Goal: Book appointment/travel/reservation

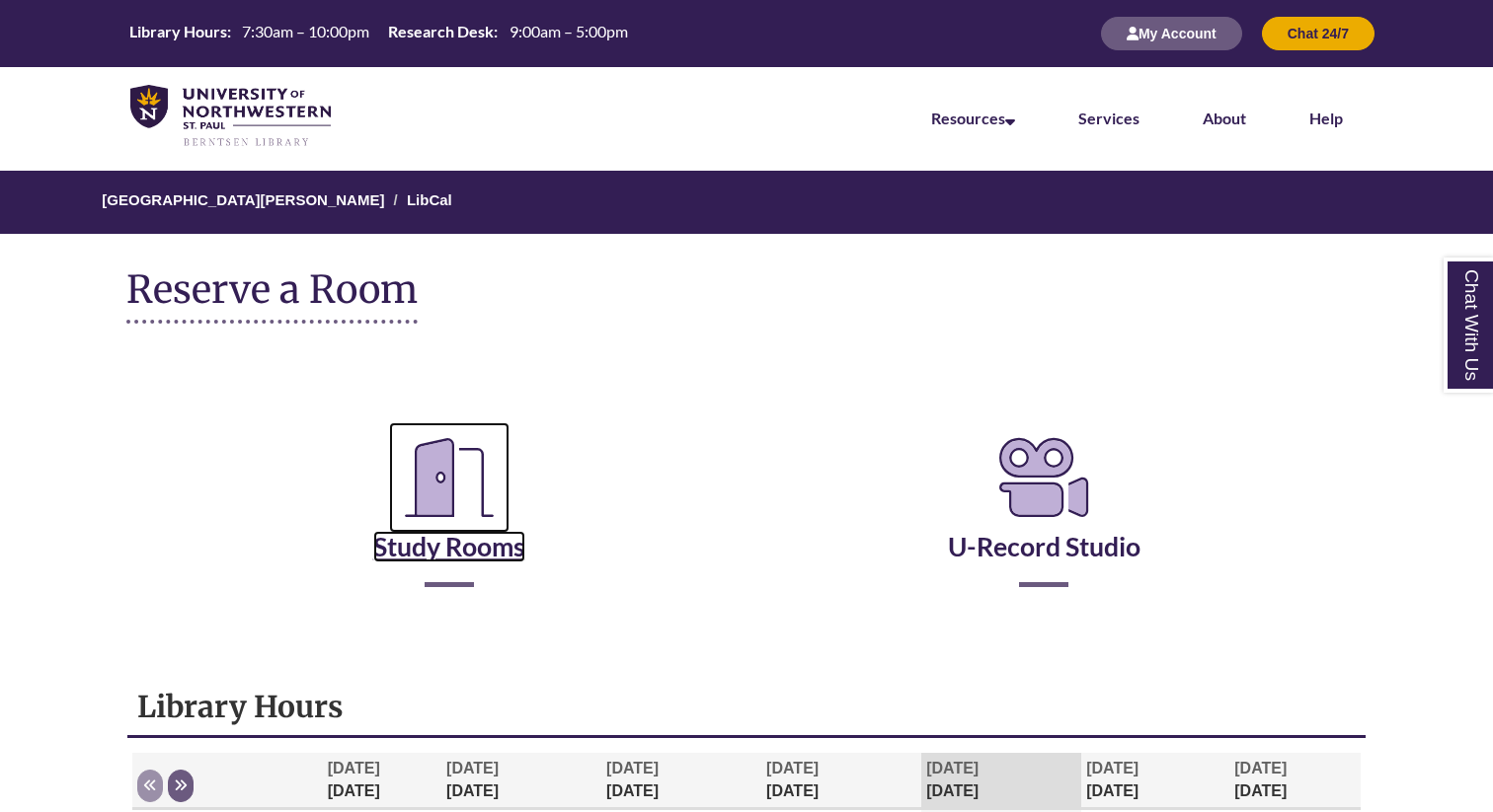
click at [494, 503] on icon "Reserve a Room" at bounding box center [450, 478] width 121 height 111
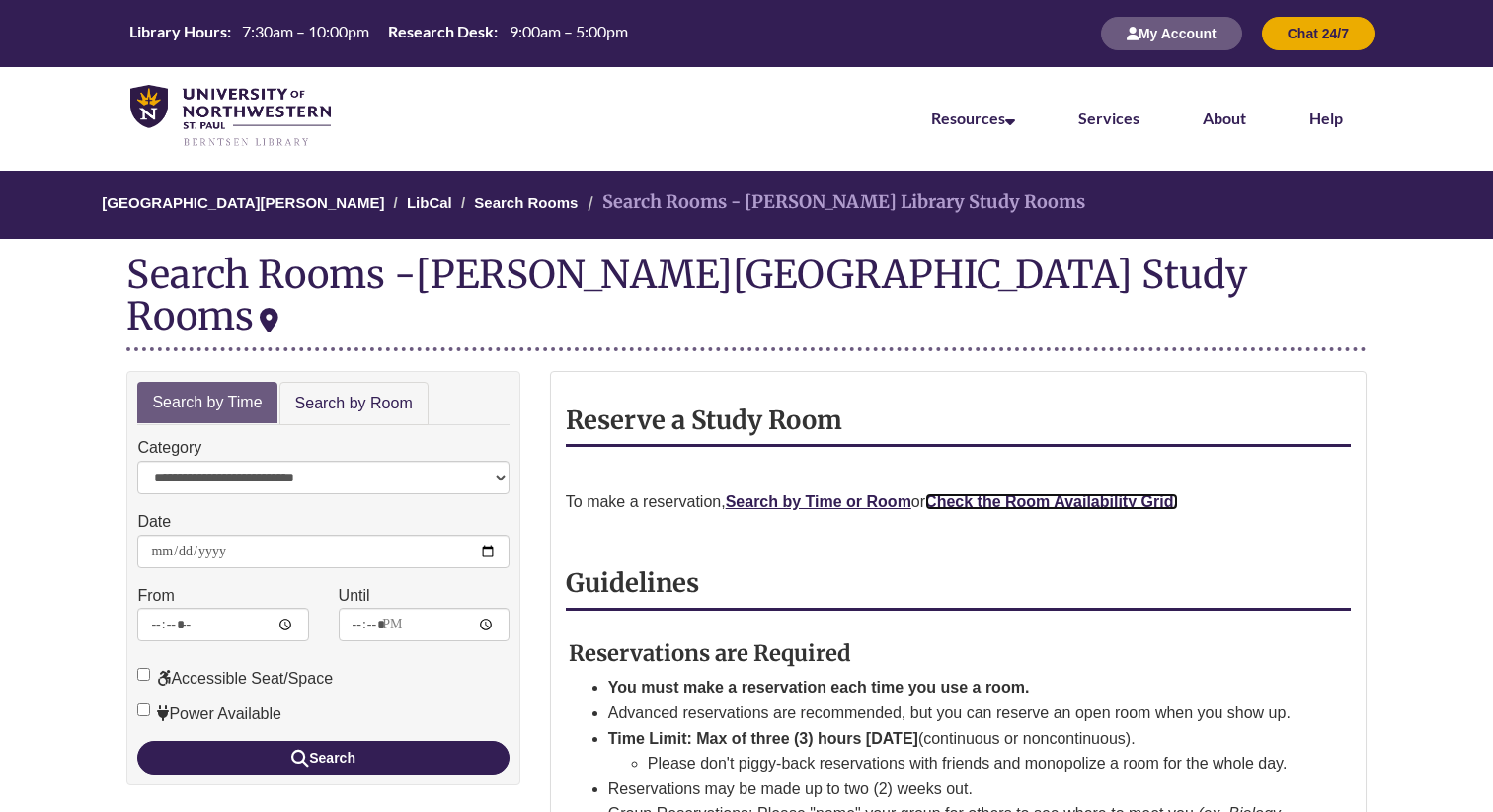
click at [1059, 493] on strong "Check the Room Availability Grid." at bounding box center [1051, 501] width 253 height 17
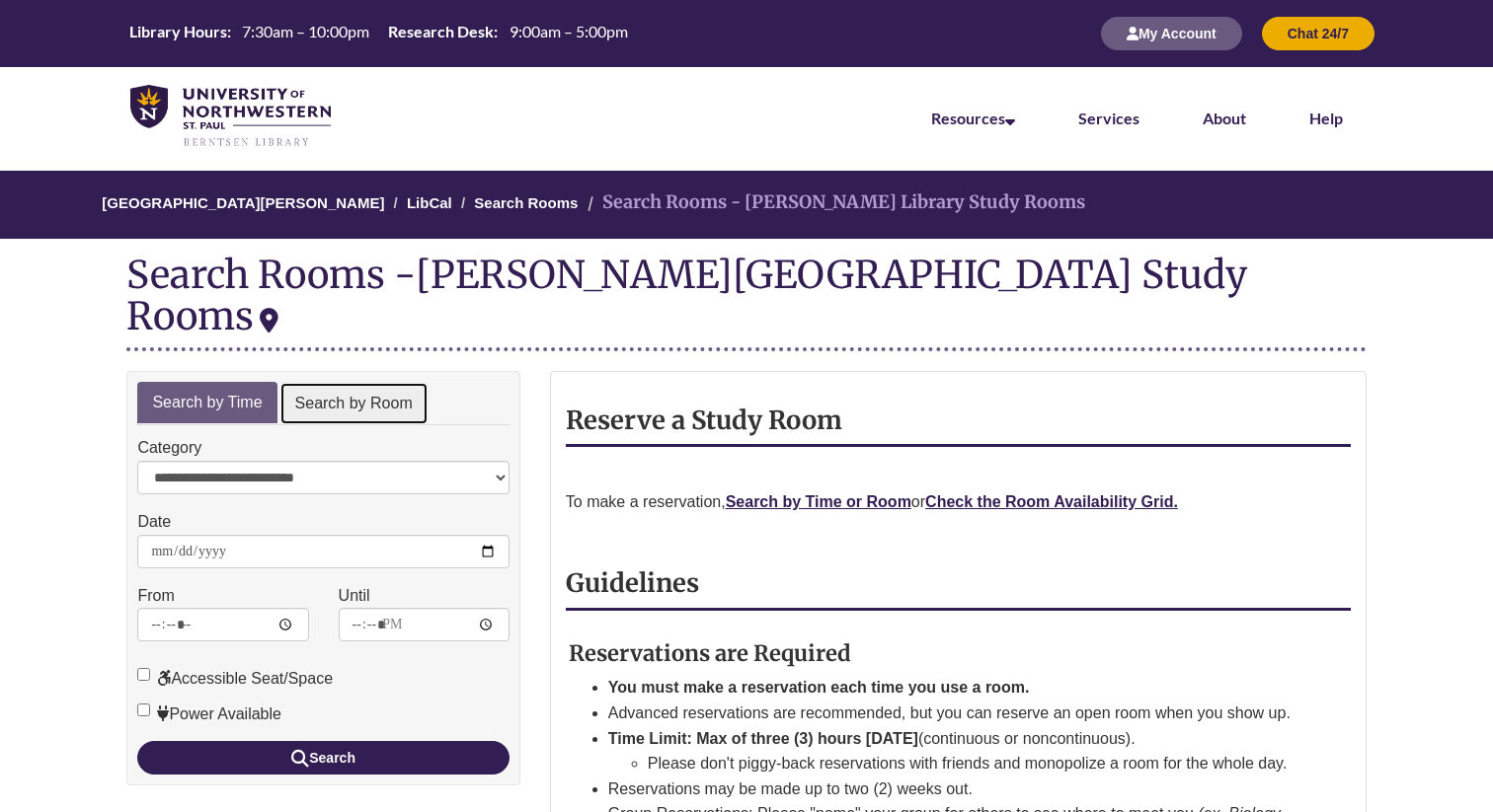
click at [317, 382] on link "Search by Room" at bounding box center [354, 404] width 149 height 45
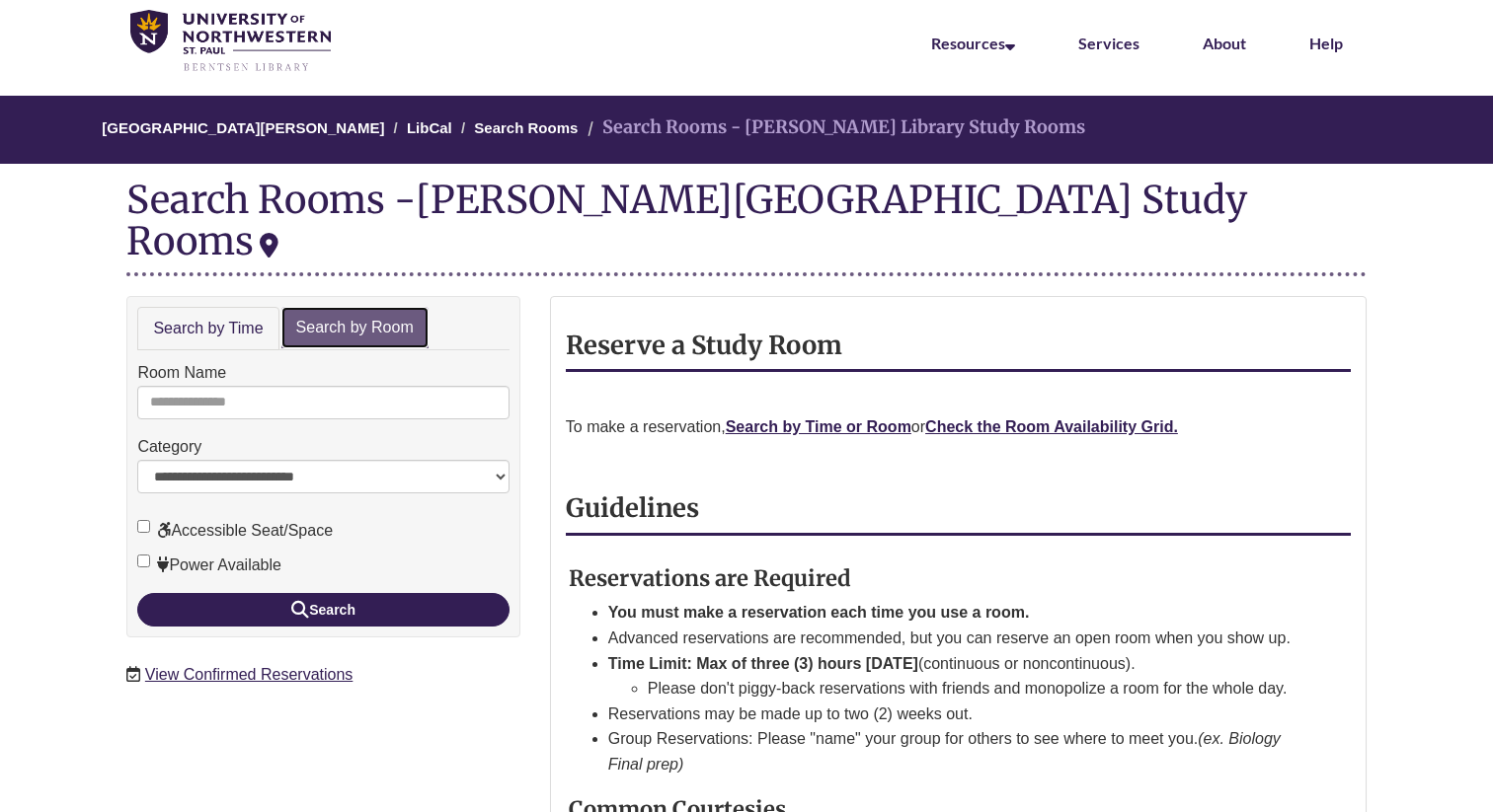
scroll to position [84, 0]
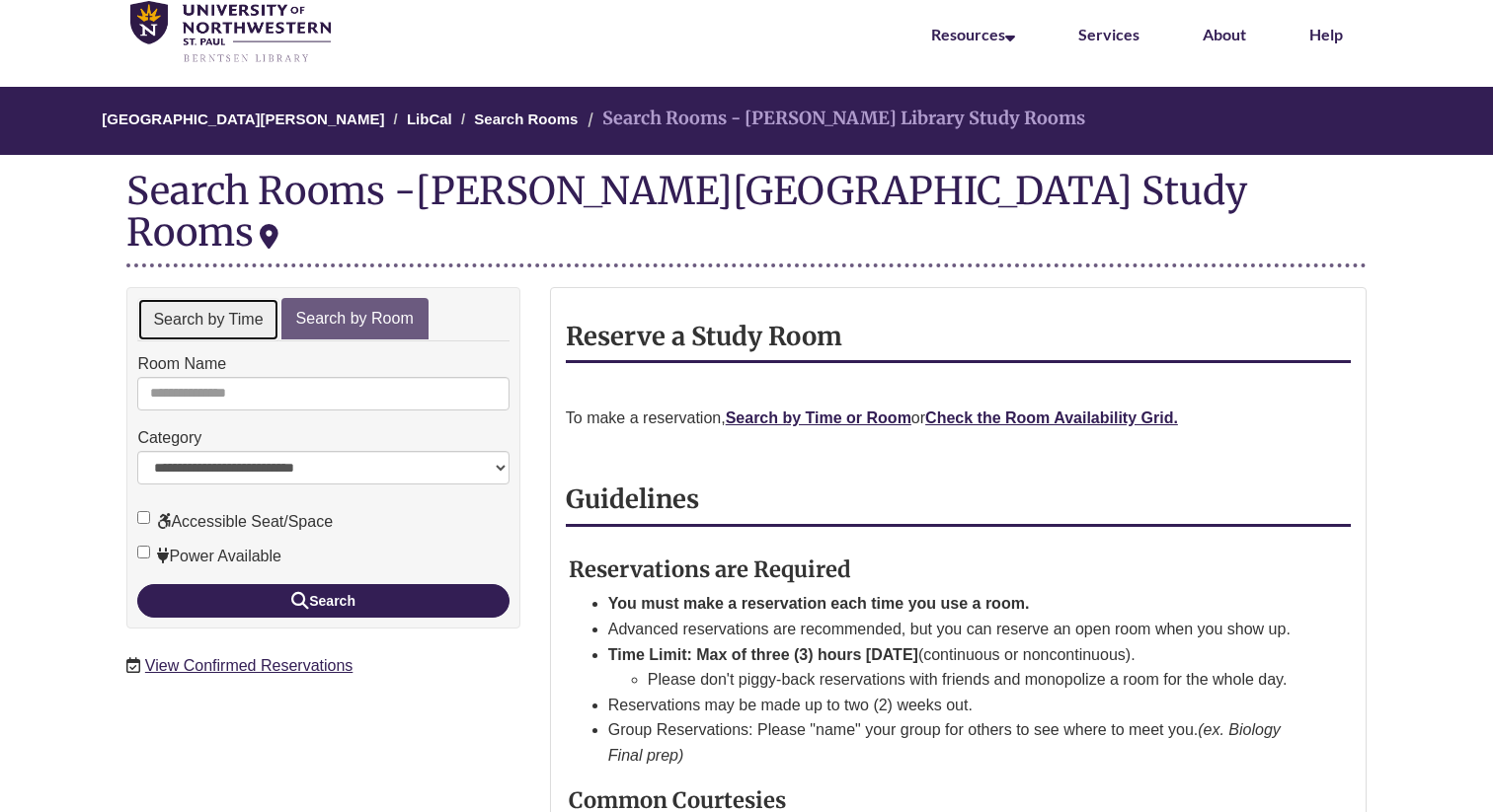
click at [235, 298] on link "Search by Time" at bounding box center [208, 320] width 141 height 45
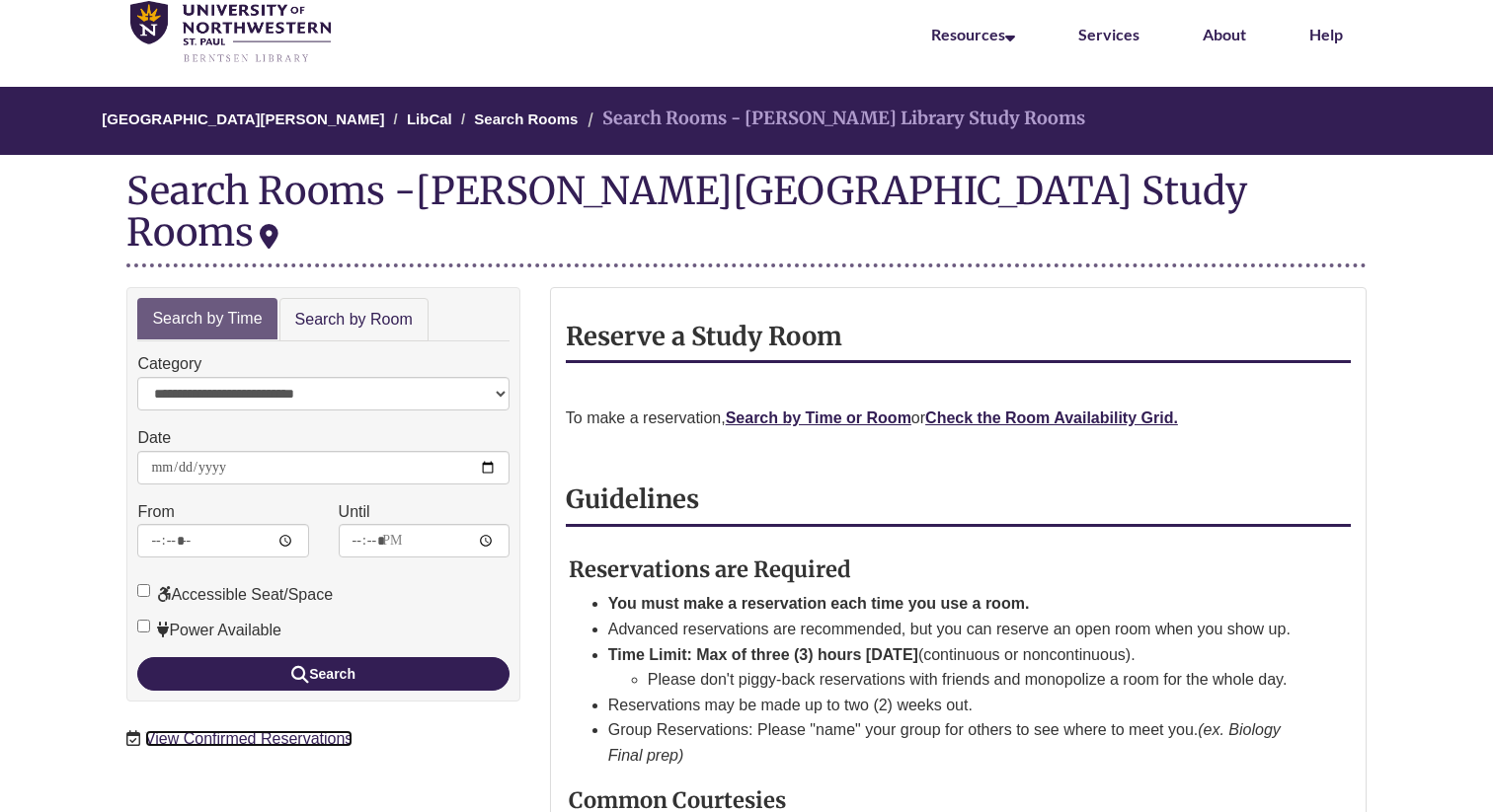
click at [211, 730] on link "View Confirmed Reservations" at bounding box center [248, 738] width 207 height 17
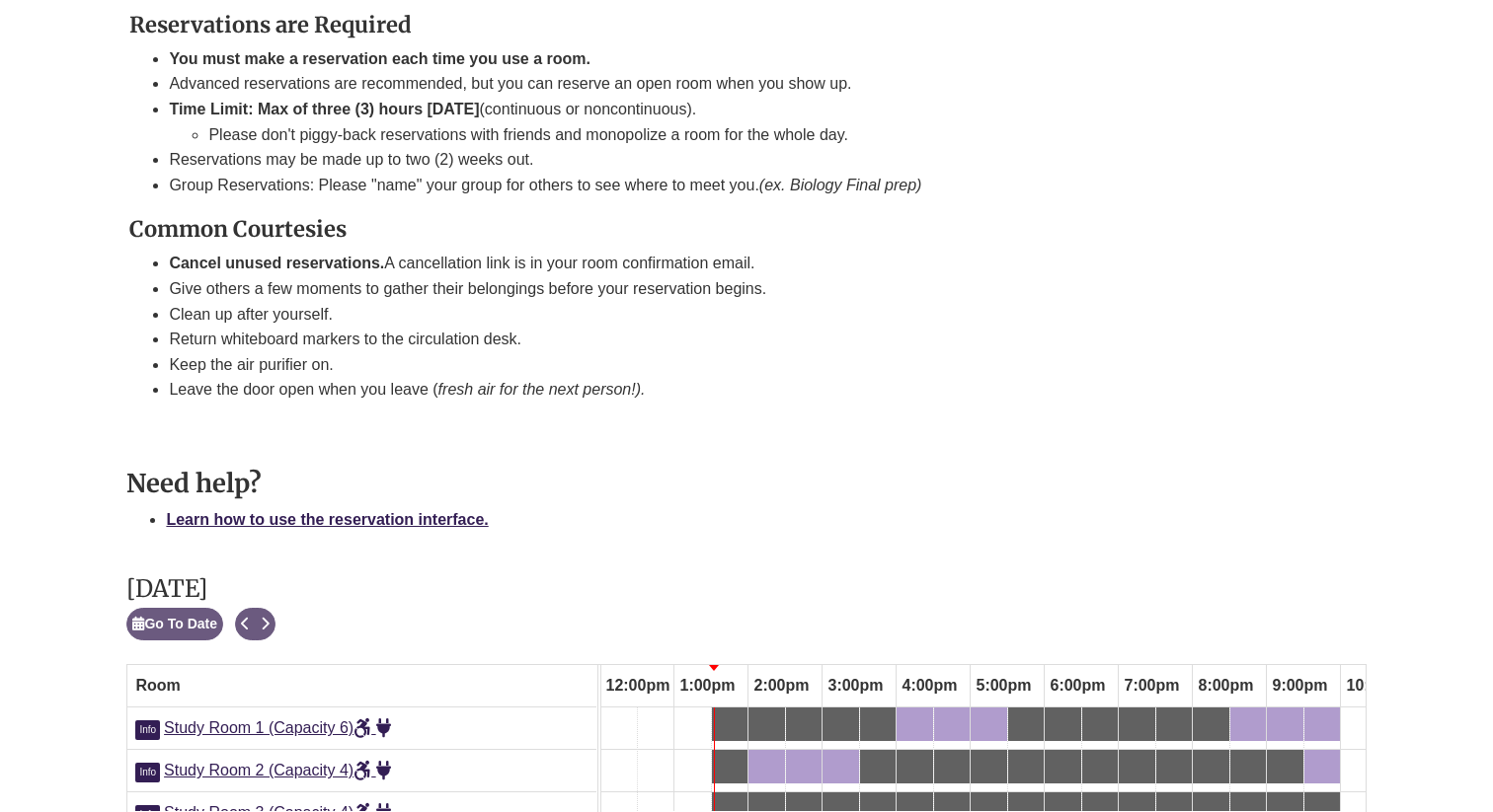
scroll to position [567, 0]
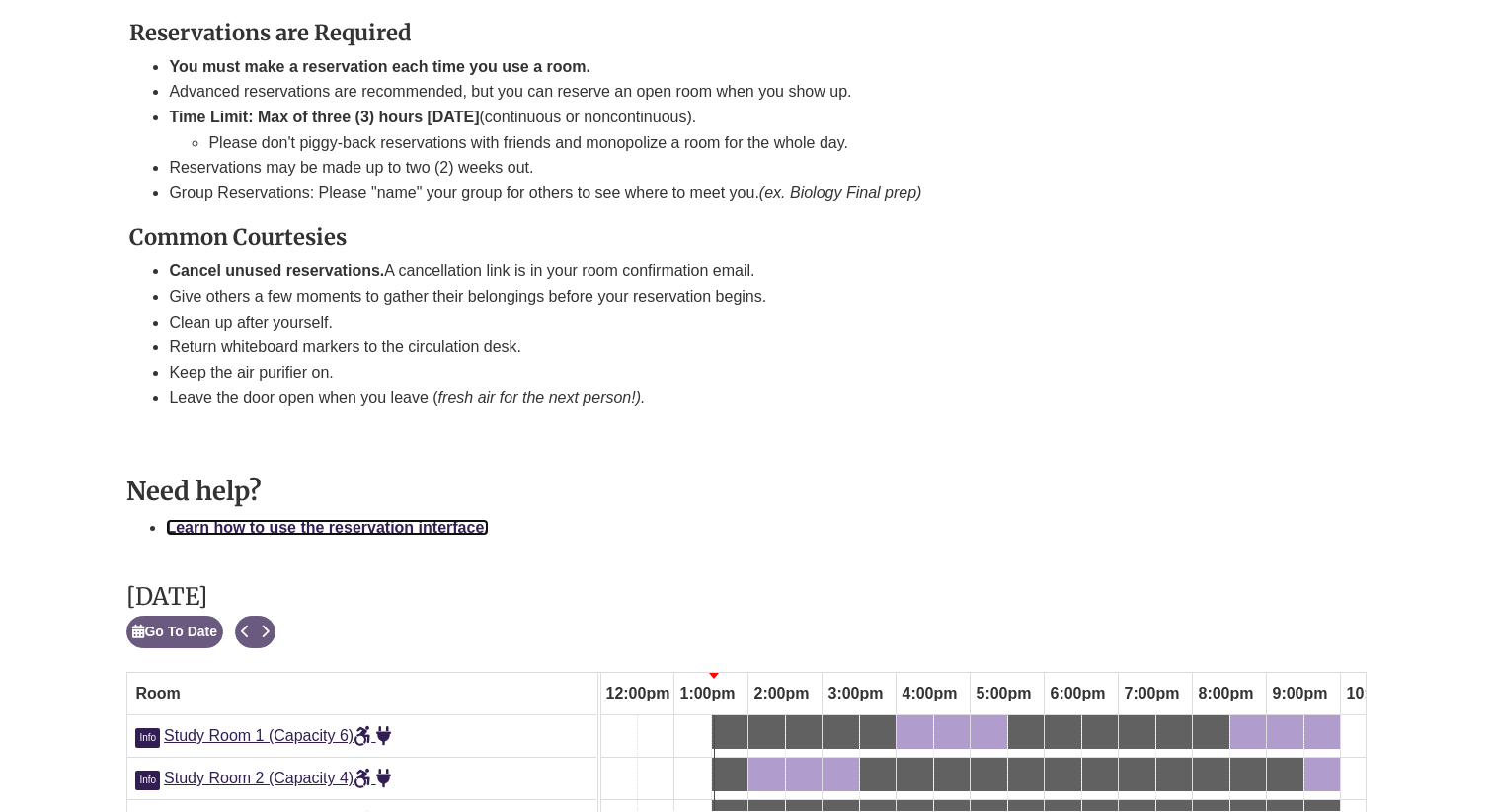
click at [213, 524] on strong "Learn how to use the reservation interface." at bounding box center [326, 527] width 322 height 17
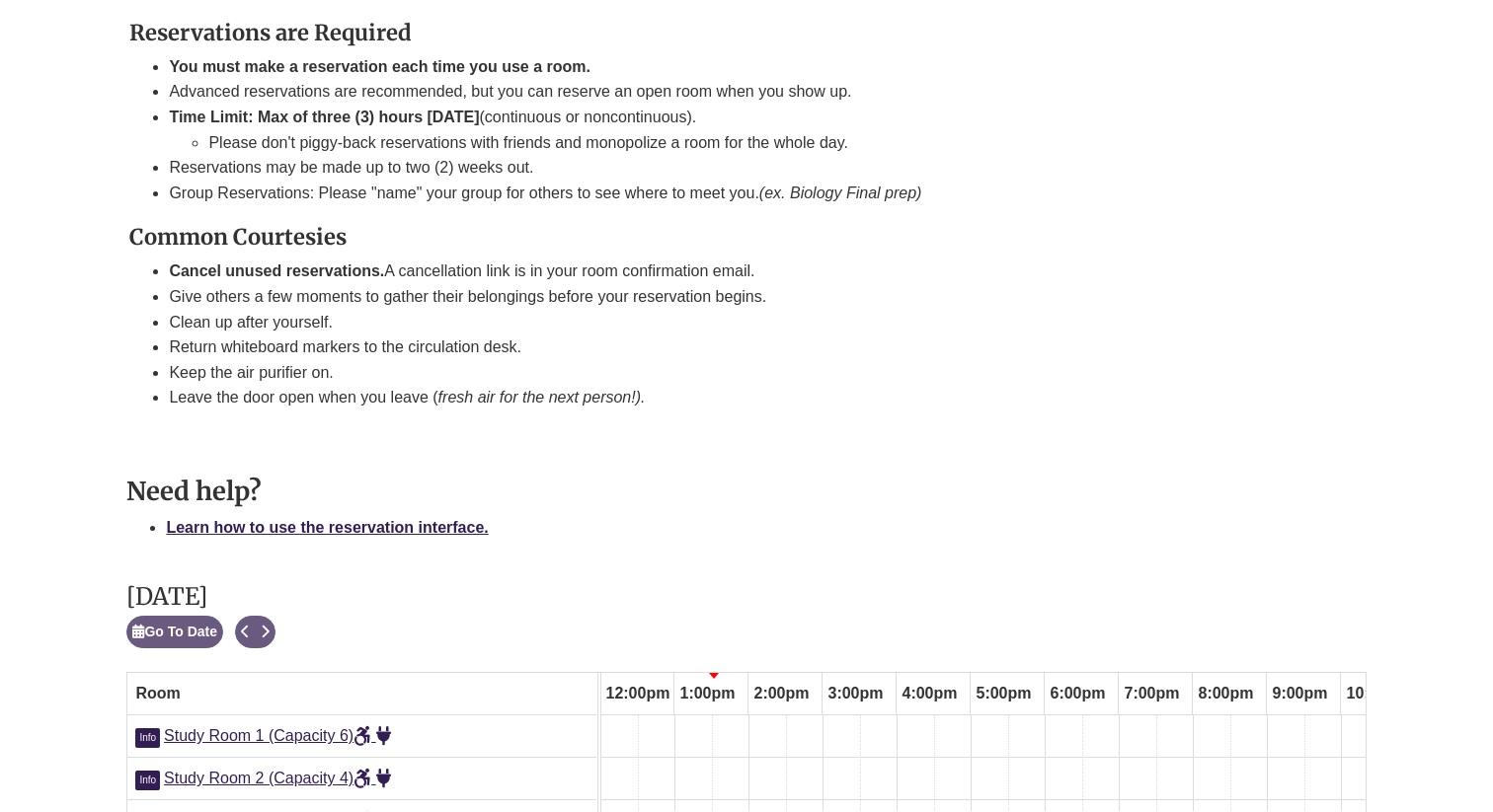
scroll to position [0, 890]
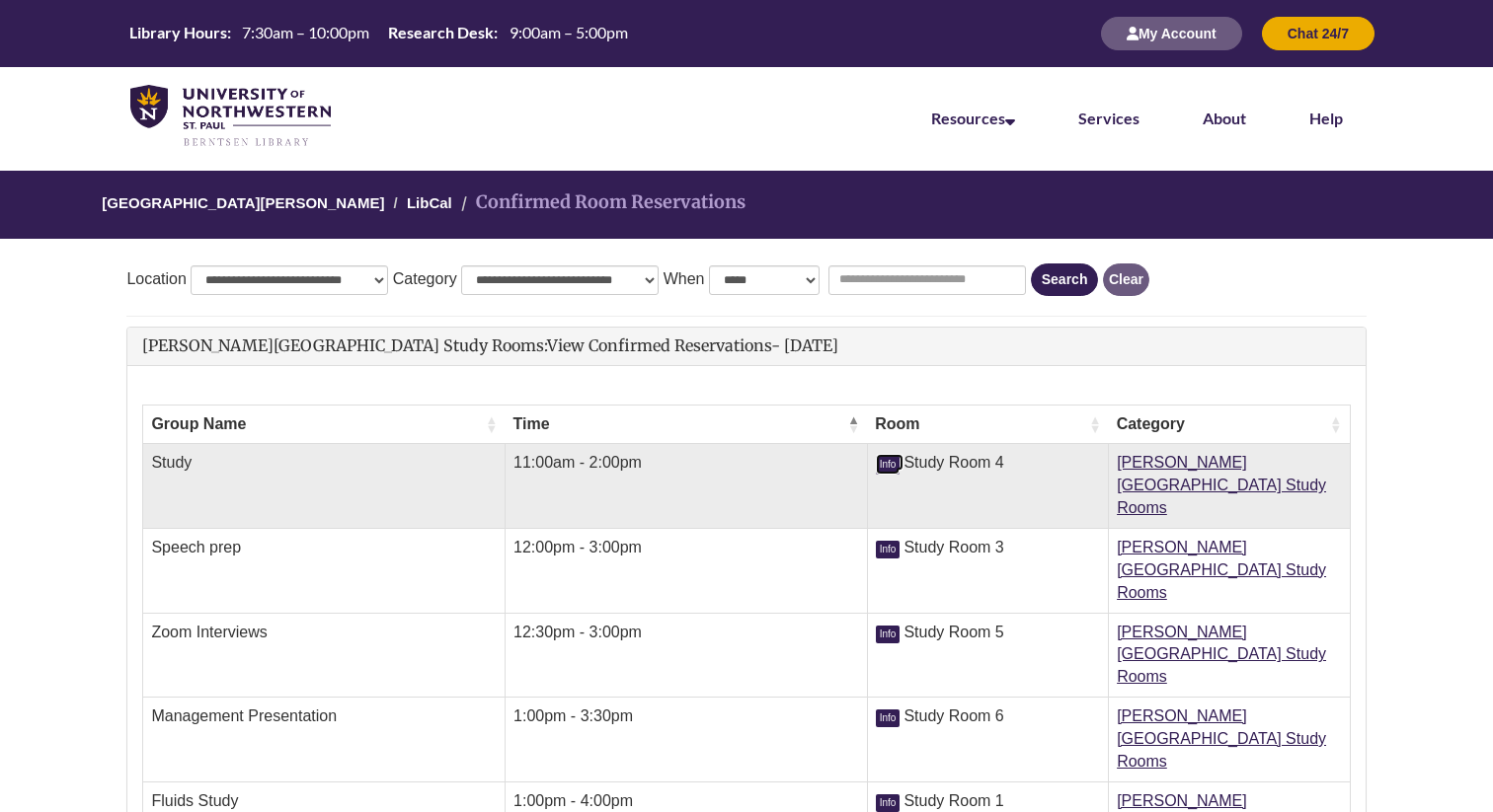
click at [888, 462] on span "Info" at bounding box center [888, 464] width 25 height 18
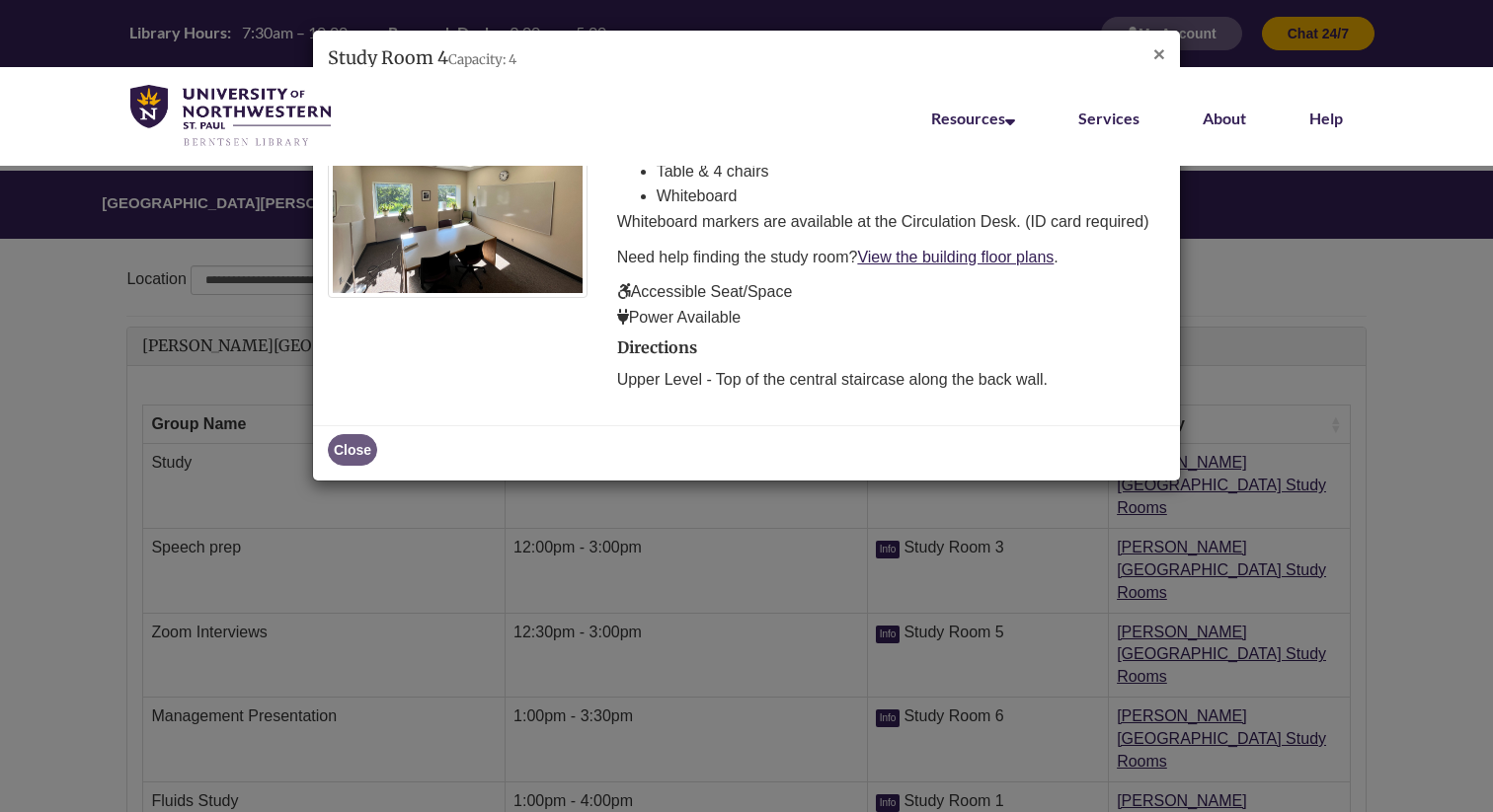
click at [1164, 51] on span "×" at bounding box center [1159, 53] width 12 height 23
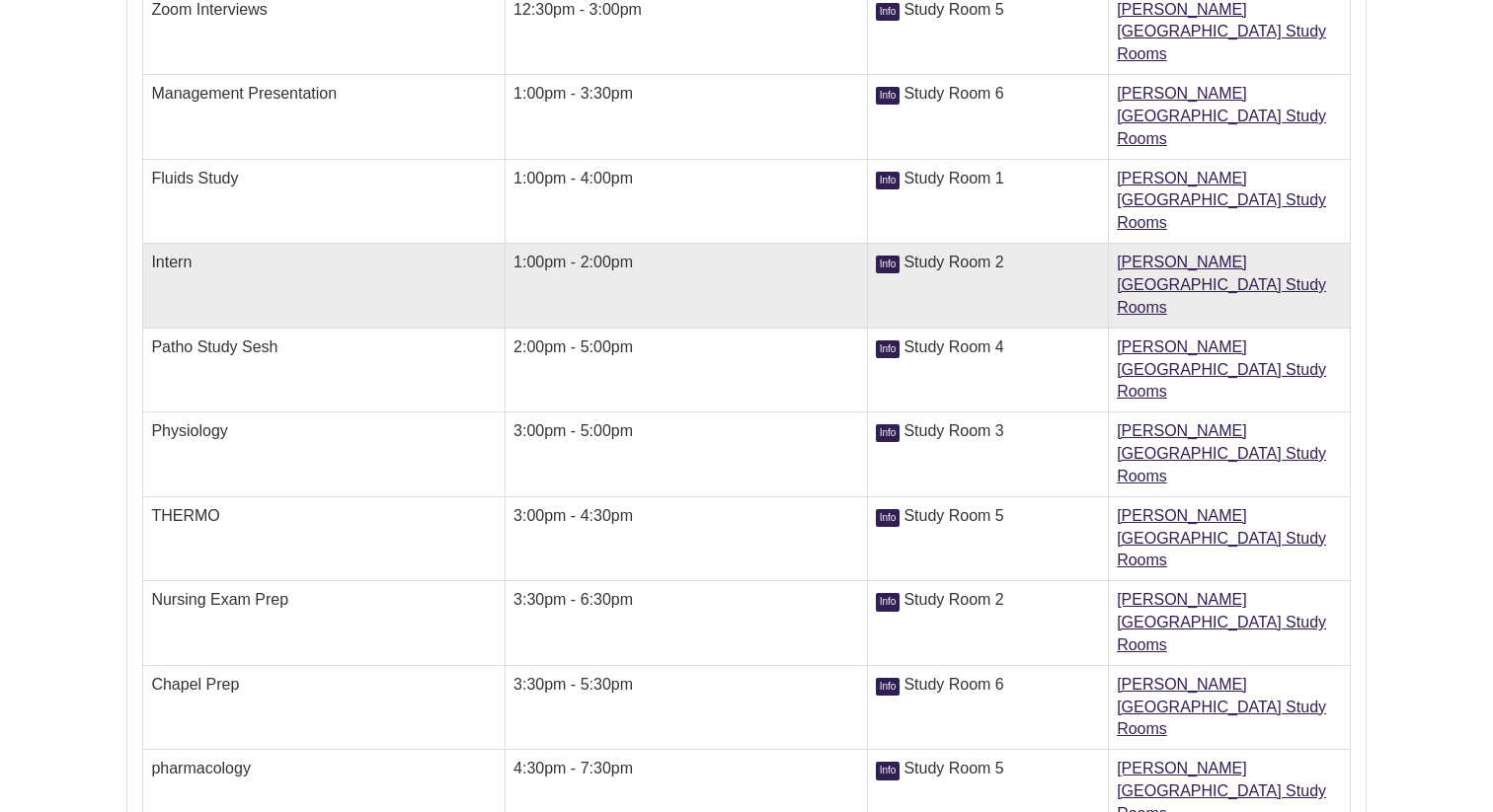
scroll to position [624, 0]
